Goal: Task Accomplishment & Management: Manage account settings

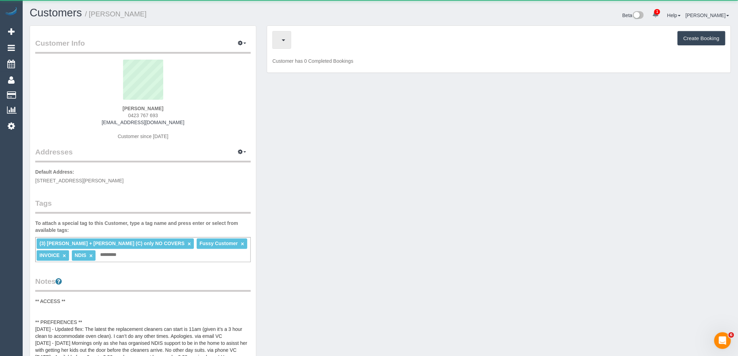
click at [282, 41] on span "button" at bounding box center [279, 40] width 3 height 9
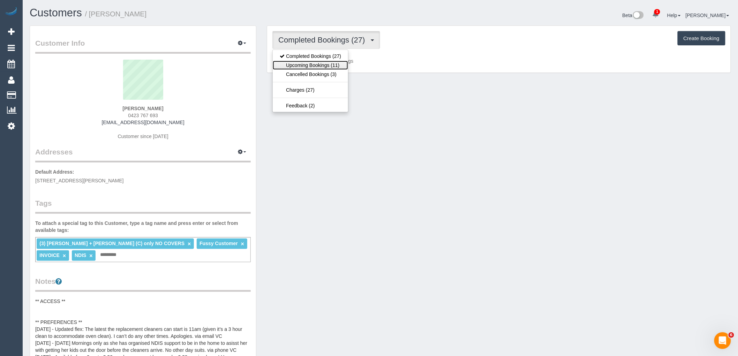
click at [319, 64] on link "Upcoming Bookings (11)" at bounding box center [310, 65] width 75 height 9
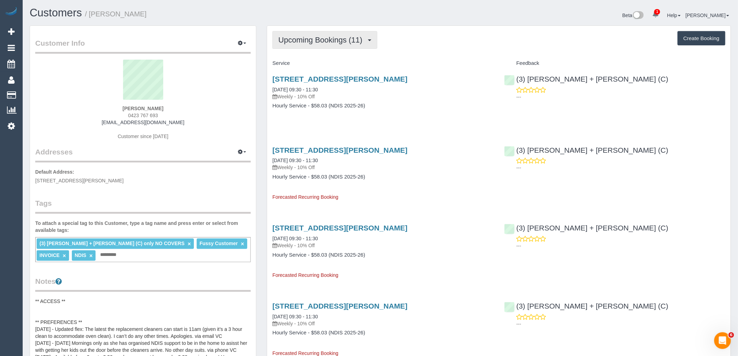
click at [306, 38] on span "Upcoming Bookings (11)" at bounding box center [322, 40] width 88 height 9
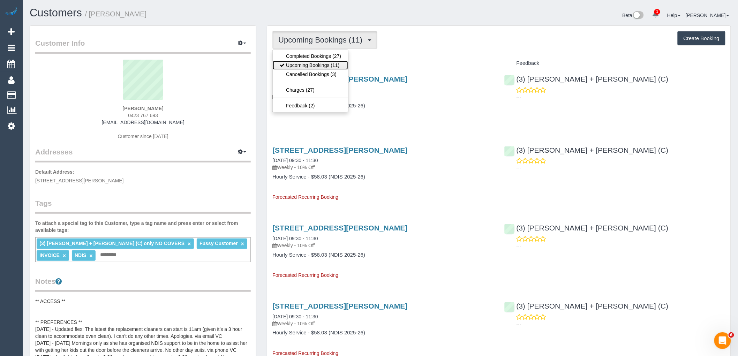
click at [309, 62] on link "Upcoming Bookings (11)" at bounding box center [310, 65] width 75 height 9
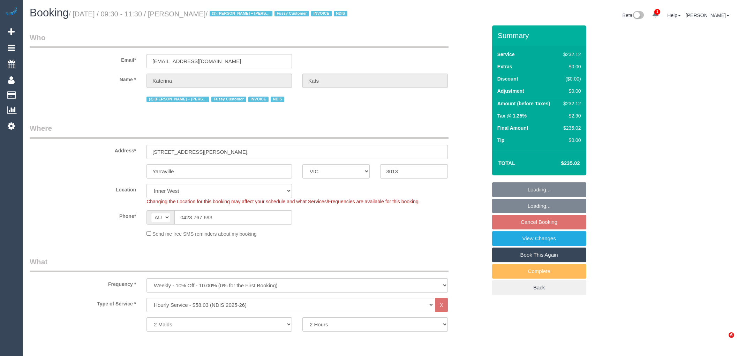
select select "VIC"
select select "2"
select select "number:28"
select select "number:16"
select select "number:19"
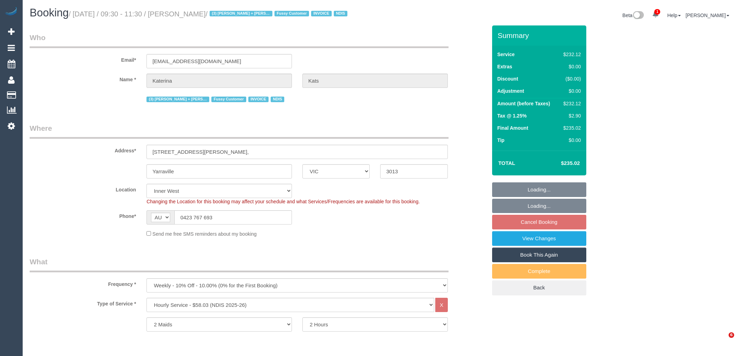
select select "number:36"
select select "number:34"
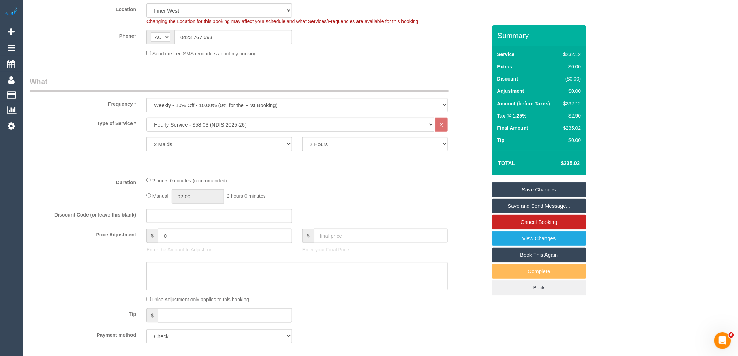
scroll to position [116, 0]
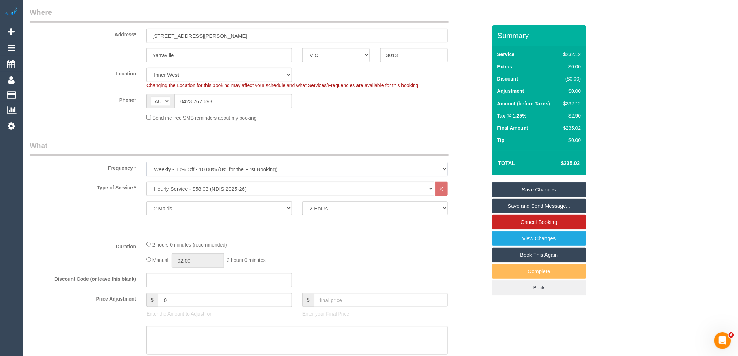
click at [214, 168] on select "One Time Cleaning Weekly - 10% Off - 10.00% (0% for the First Booking) Fortnigh…" at bounding box center [297, 169] width 301 height 14
select select "object:697"
click at [147, 163] on select "One Time Cleaning Weekly - 10% Off - 10.00% (0% for the First Booking) Fortnigh…" at bounding box center [297, 169] width 301 height 14
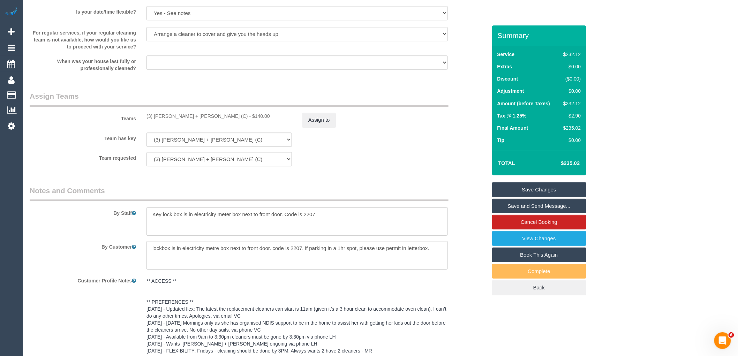
scroll to position [958, 0]
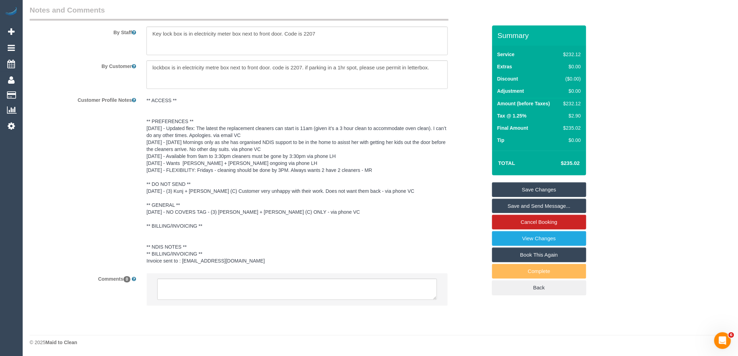
click at [230, 277] on li at bounding box center [297, 290] width 301 height 32
click at [234, 285] on textarea at bounding box center [297, 290] width 280 height 22
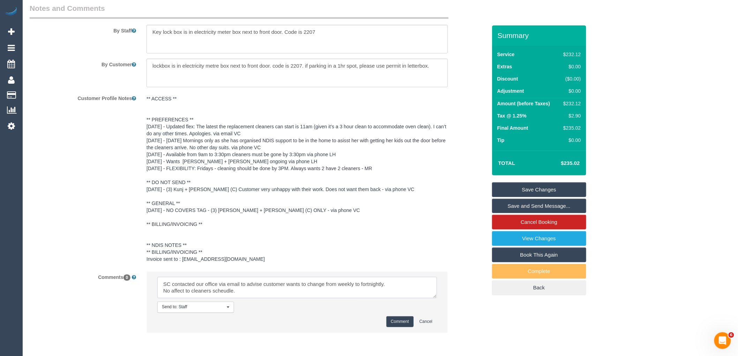
scroll to position [2, 0]
drag, startPoint x: 228, startPoint y: 291, endPoint x: 350, endPoint y: 285, distance: 121.9
click at [399, 263] on pre "** ACCESS ** ** PREFERENCES ** [DATE] - Updated flex: The latest the replacemen…" at bounding box center [297, 178] width 301 height 167
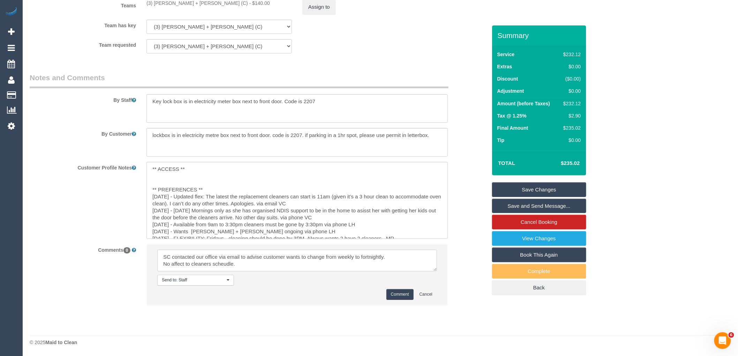
click at [243, 261] on textarea at bounding box center [297, 261] width 280 height 22
click at [264, 259] on textarea at bounding box center [297, 261] width 280 height 22
paste textarea "cnv_1fjvmfmg"
type textarea "SC contacted our office via email to advise customer wants to change from weekl…"
click at [392, 290] on button "Comment" at bounding box center [400, 294] width 27 height 11
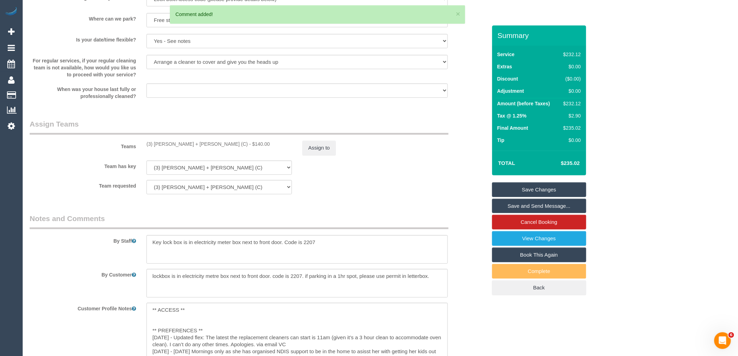
scroll to position [746, 0]
click at [542, 189] on link "Save Changes" at bounding box center [539, 189] width 94 height 15
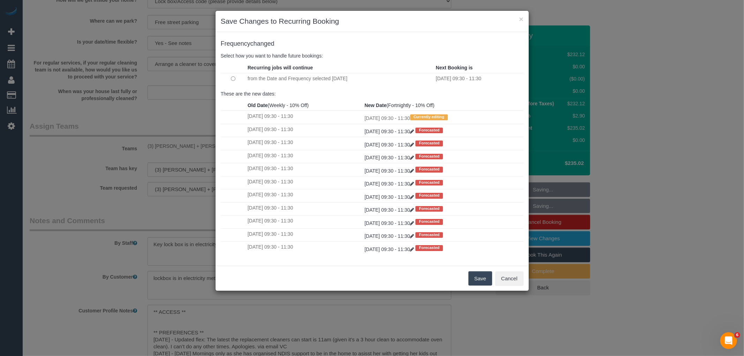
click at [478, 284] on button "Save" at bounding box center [481, 278] width 24 height 15
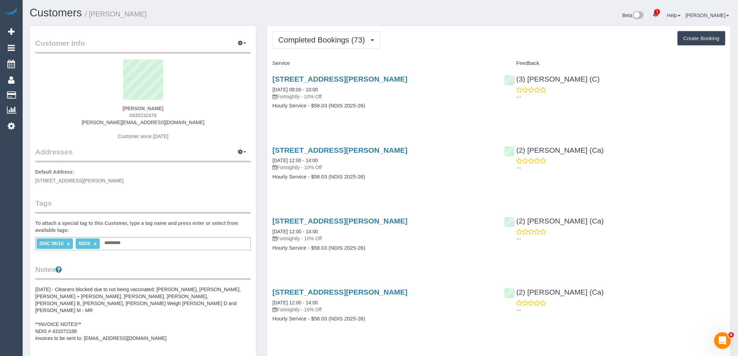
drag, startPoint x: 160, startPoint y: 113, endPoint x: 106, endPoint y: 112, distance: 54.8
click at [106, 112] on div "Jessica Mckee 0435232478 jessica.mckee92@gmail.com Customer since 2022" at bounding box center [143, 103] width 216 height 87
copy div "Jessica Mckee 0435232478"
